Goal: Obtain resource: Download file/media

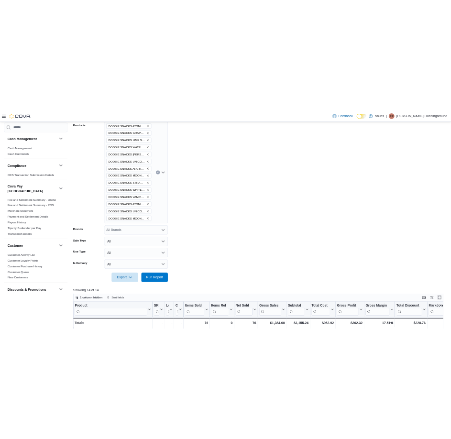
scroll to position [351, 0]
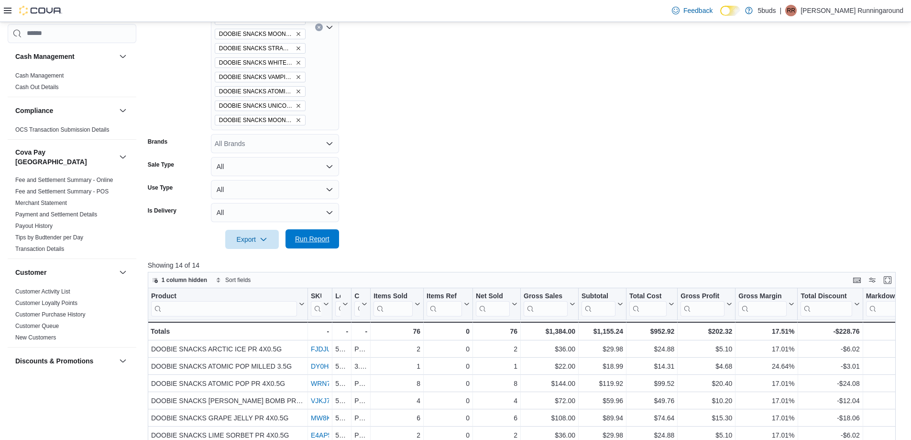
click at [311, 239] on span "Run Report" at bounding box center [312, 239] width 34 height 10
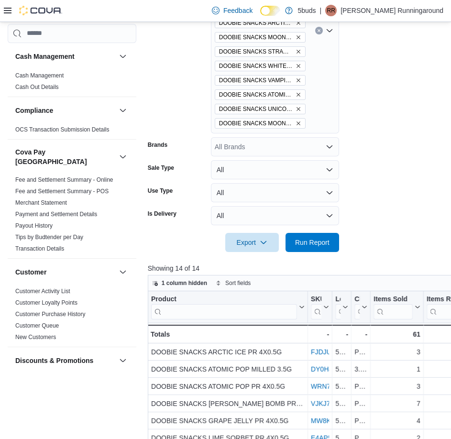
scroll to position [552, 0]
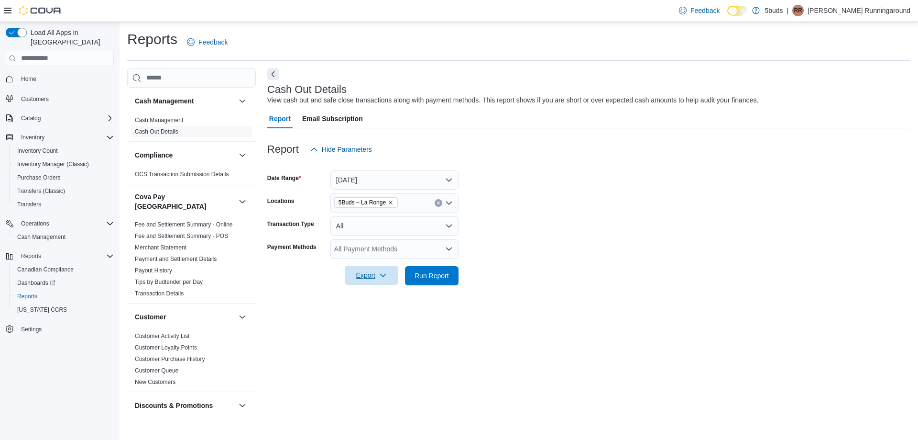
click at [372, 278] on span "Export" at bounding box center [372, 274] width 42 height 19
click at [392, 297] on span "Export to Excel" at bounding box center [373, 295] width 43 height 8
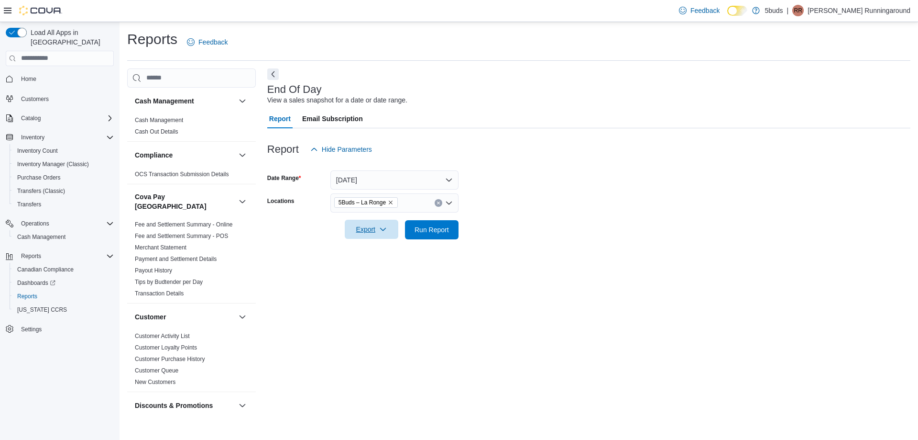
scroll to position [704, 0]
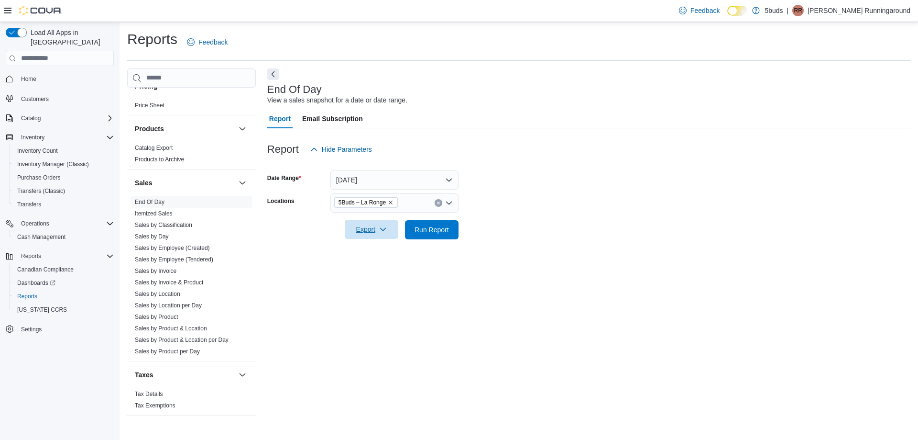
click at [369, 236] on span "Export" at bounding box center [372, 229] width 42 height 19
click at [381, 252] on span "Export to Excel" at bounding box center [373, 249] width 43 height 8
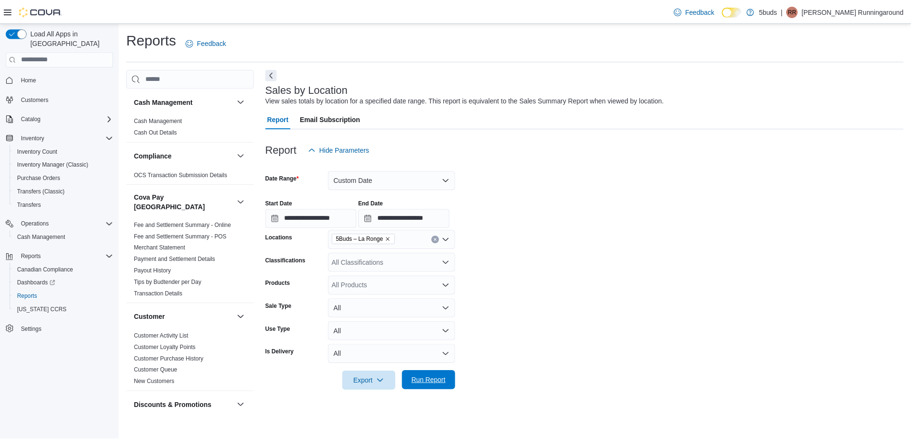
scroll to position [704, 0]
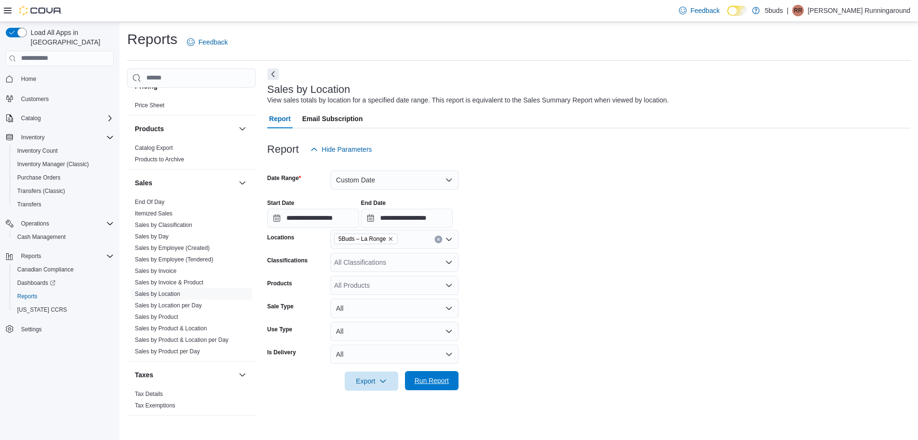
click at [438, 375] on span "Run Report" at bounding box center [432, 380] width 42 height 19
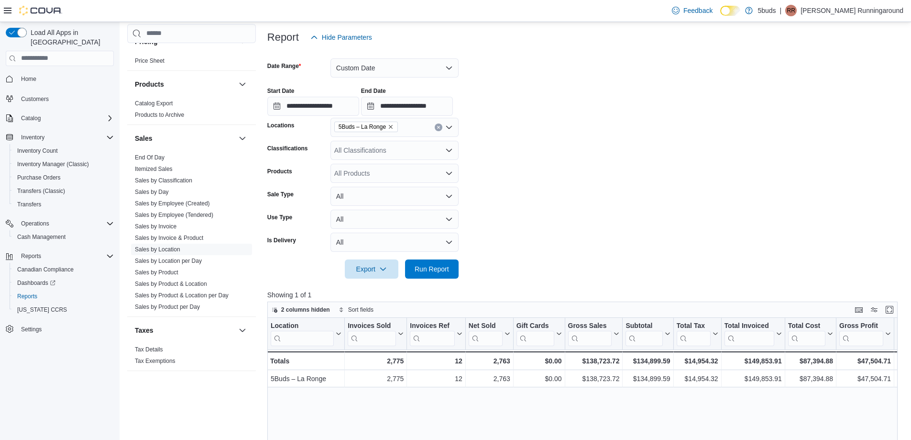
scroll to position [239, 0]
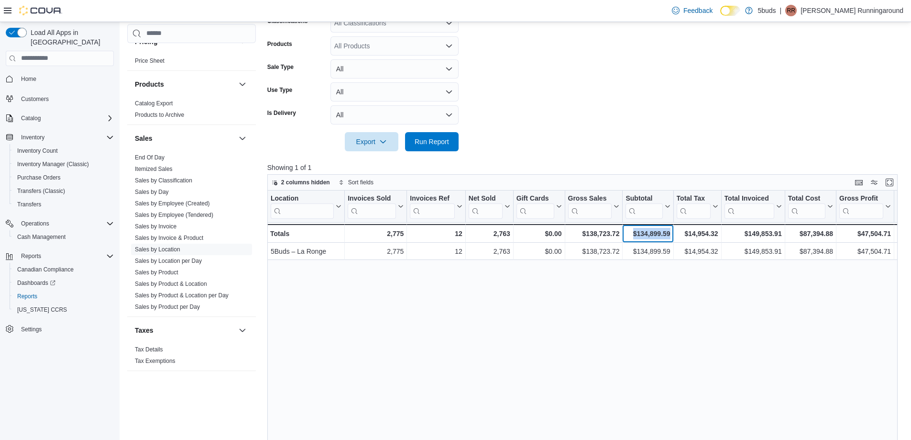
drag, startPoint x: 672, startPoint y: 232, endPoint x: 635, endPoint y: 233, distance: 36.8
click at [635, 233] on div "$134,899.59 - Subtotal, column 7, row 2" at bounding box center [648, 233] width 51 height 19
copy div "$134,899.59"
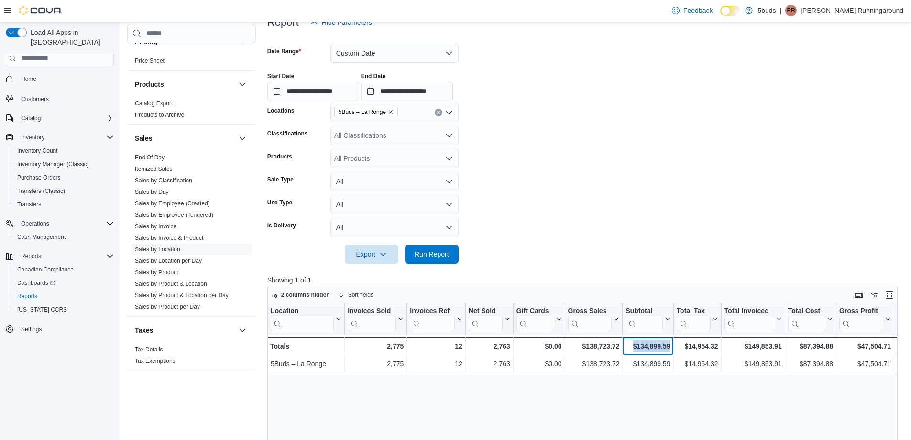
scroll to position [144, 0]
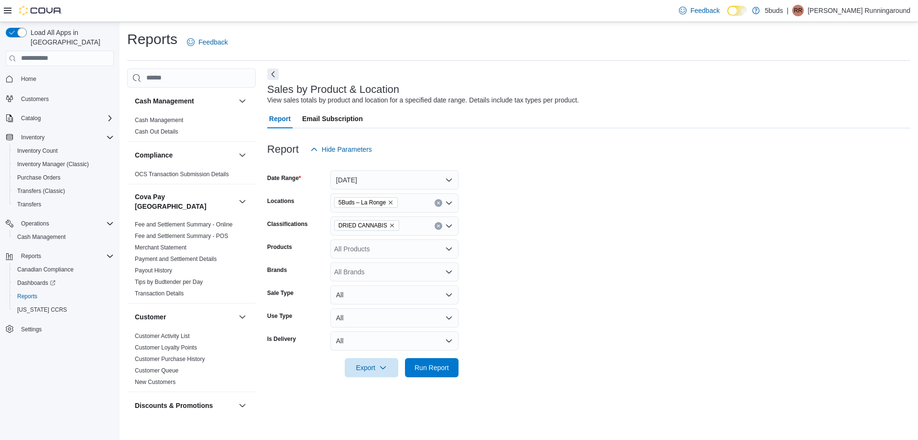
scroll to position [704, 0]
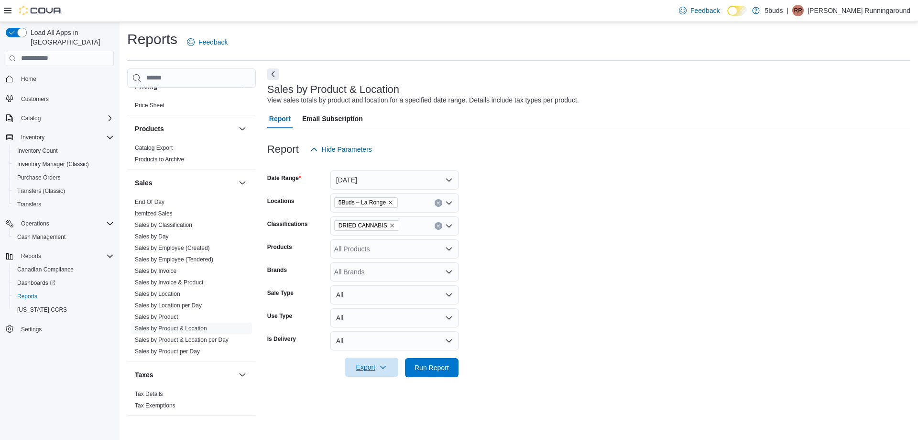
click at [374, 369] on span "Export" at bounding box center [372, 366] width 42 height 19
click at [375, 308] on span "Export to Excel" at bounding box center [373, 310] width 43 height 8
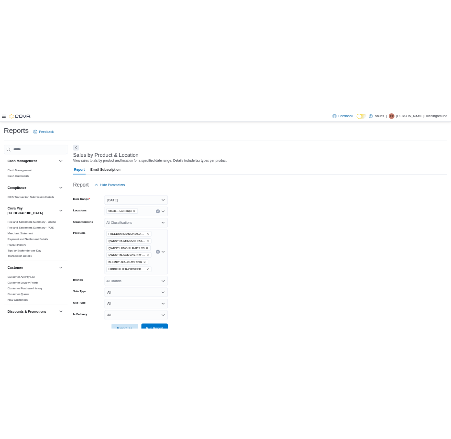
scroll to position [28, 0]
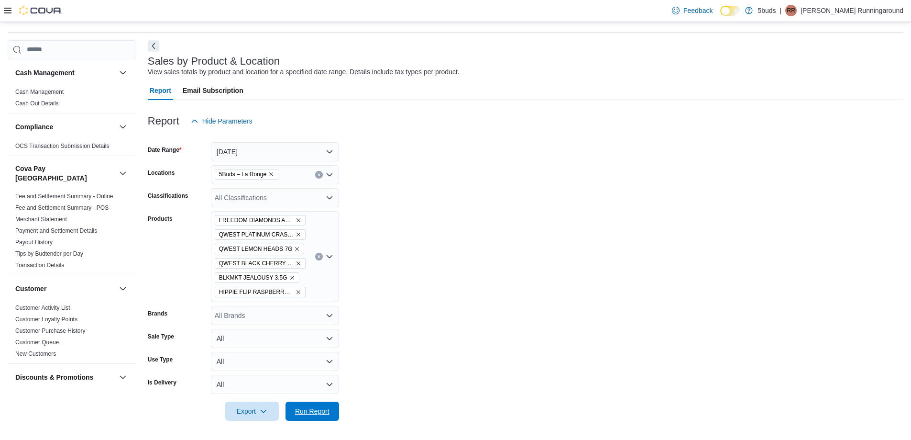
drag, startPoint x: 320, startPoint y: 419, endPoint x: 471, endPoint y: 373, distance: 157.1
click at [324, 417] on span "Run Report" at bounding box center [312, 410] width 42 height 19
click at [509, 408] on form "Date Range Today Locations 5Buds – La Ronge Classifications All Classifications…" at bounding box center [526, 276] width 756 height 290
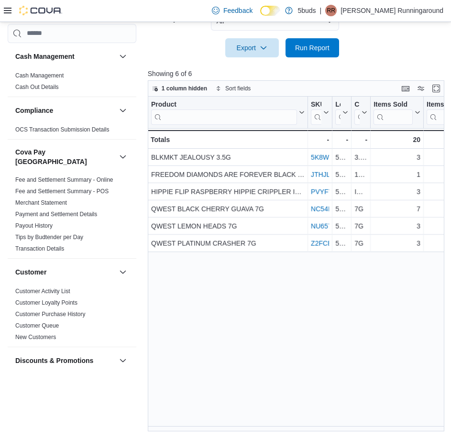
click at [306, 273] on div "Product Click to view column header actions SKU Click to view column header act…" at bounding box center [298, 264] width 300 height 335
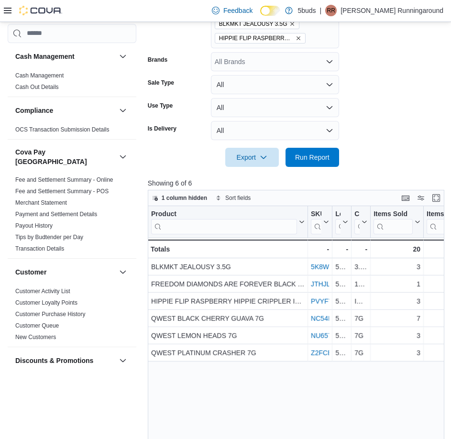
scroll to position [258, 0]
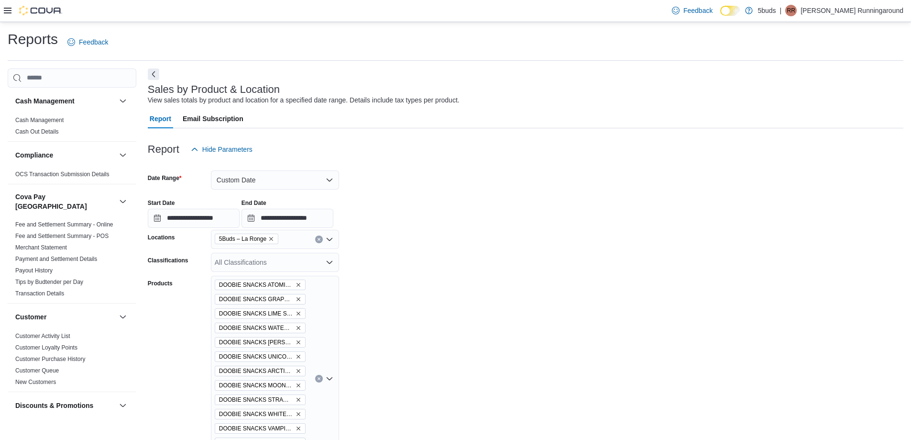
click at [9, 9] on icon at bounding box center [8, 11] width 8 height 6
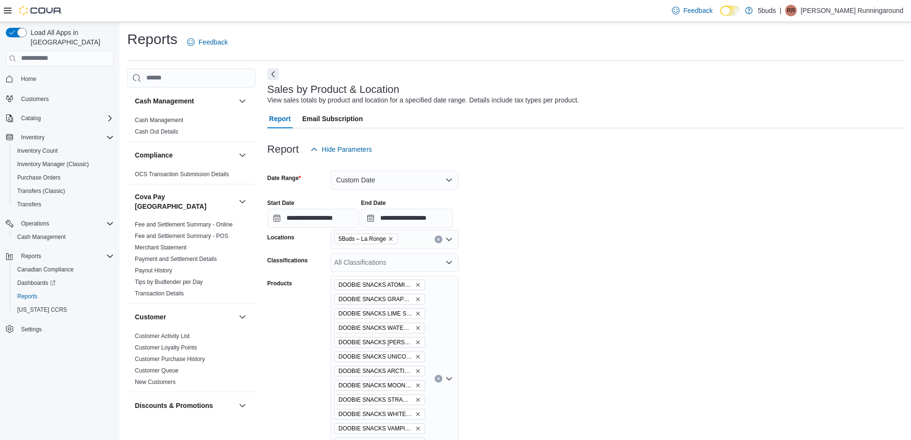
click at [48, 73] on span "Home" at bounding box center [65, 79] width 97 height 12
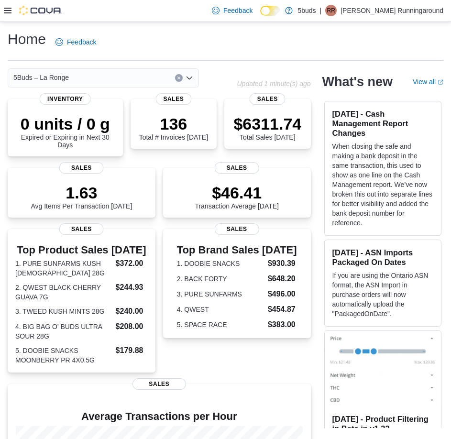
click at [403, 10] on p "[PERSON_NAME] Runningaround" at bounding box center [392, 10] width 103 height 11
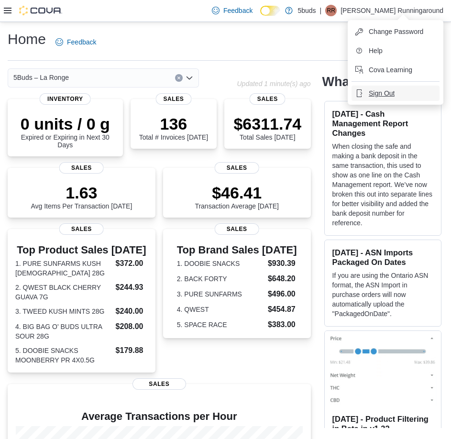
click at [397, 94] on button "Sign Out" at bounding box center [396, 93] width 88 height 15
